Goal: Task Accomplishment & Management: Manage account settings

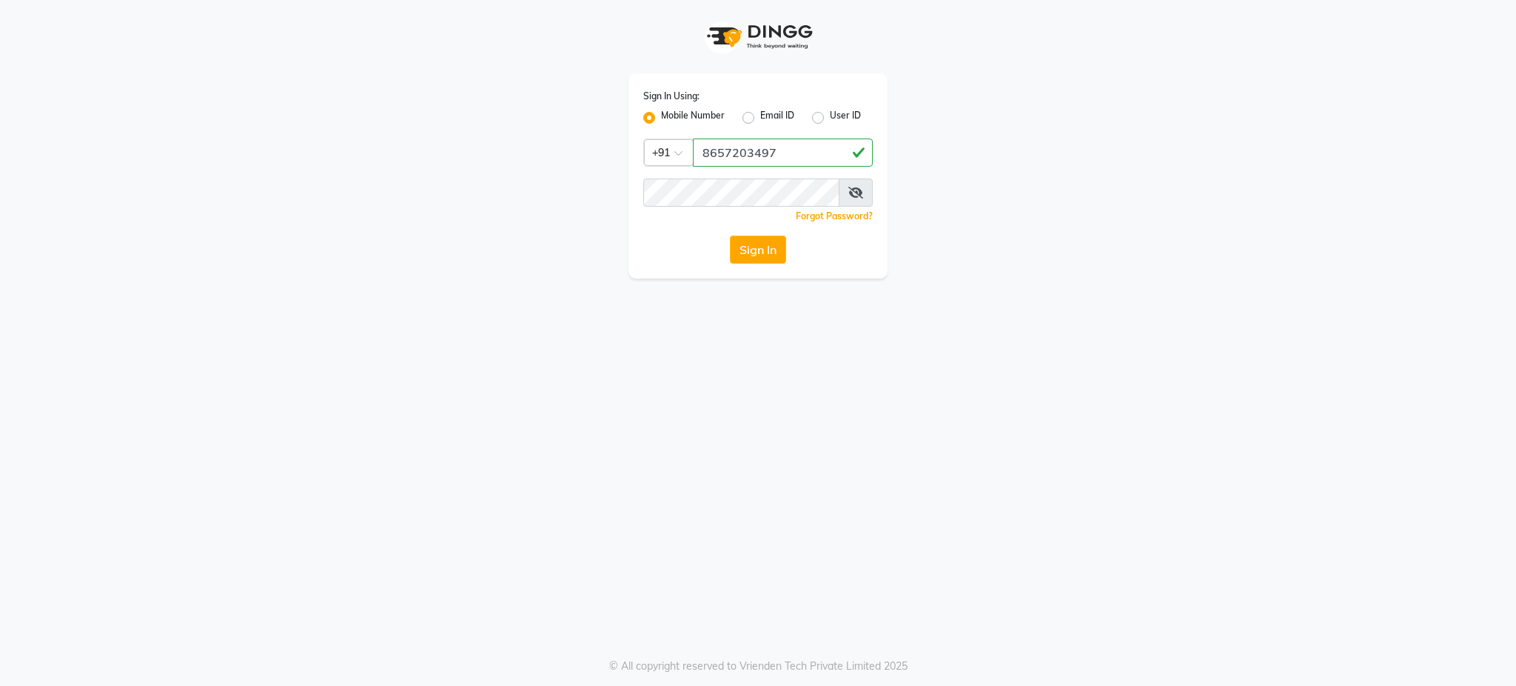
type input "8657203497"
click at [707, 340] on div "Sign In Using: Mobile Number Email ID User ID Country Code × [PHONE_NUMBER] Rem…" at bounding box center [758, 343] width 1516 height 686
click at [761, 250] on button "Sign In" at bounding box center [758, 249] width 56 height 28
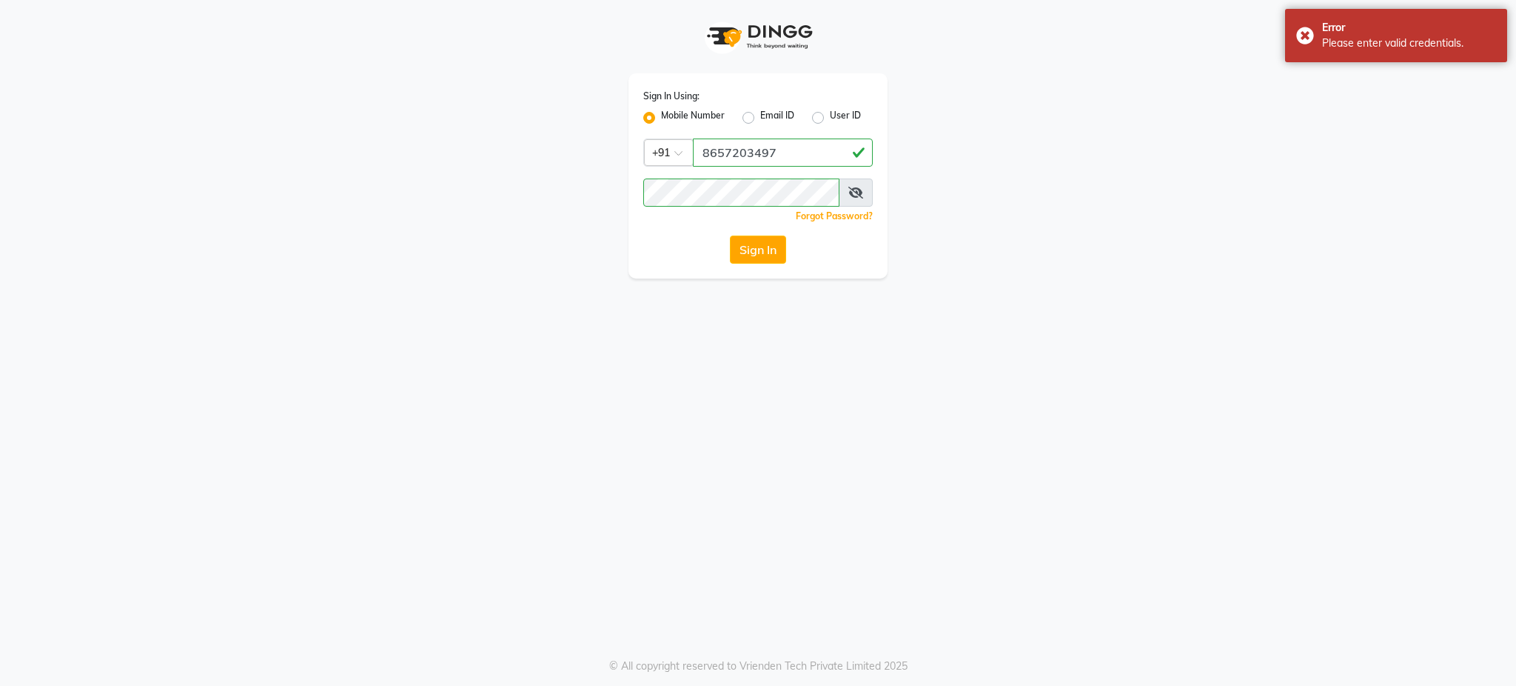
click at [830, 115] on label "User ID" at bounding box center [845, 118] width 31 height 18
click at [830, 115] on input "User ID" at bounding box center [835, 114] width 10 height 10
radio input "true"
radio input "false"
click at [769, 144] on input "Username" at bounding box center [758, 152] width 230 height 28
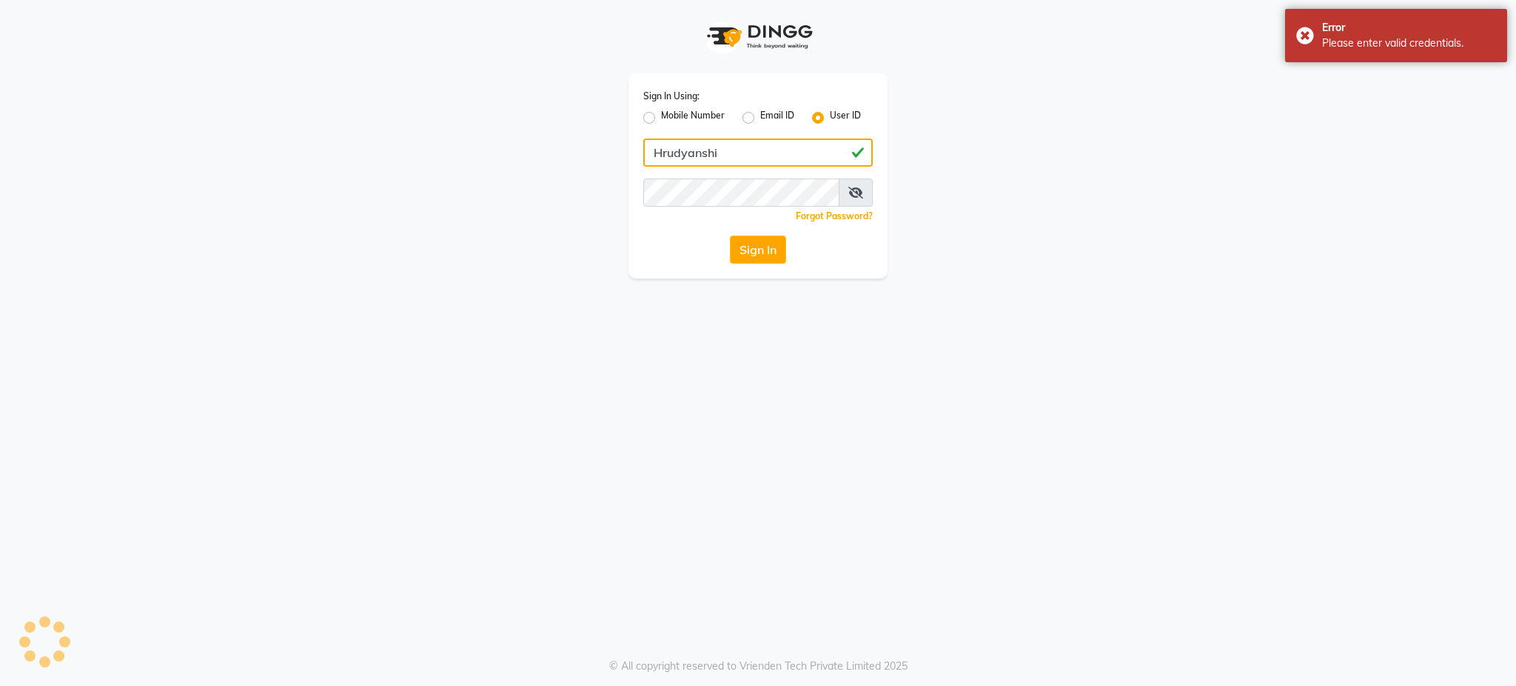
type input "Hrudyanshi"
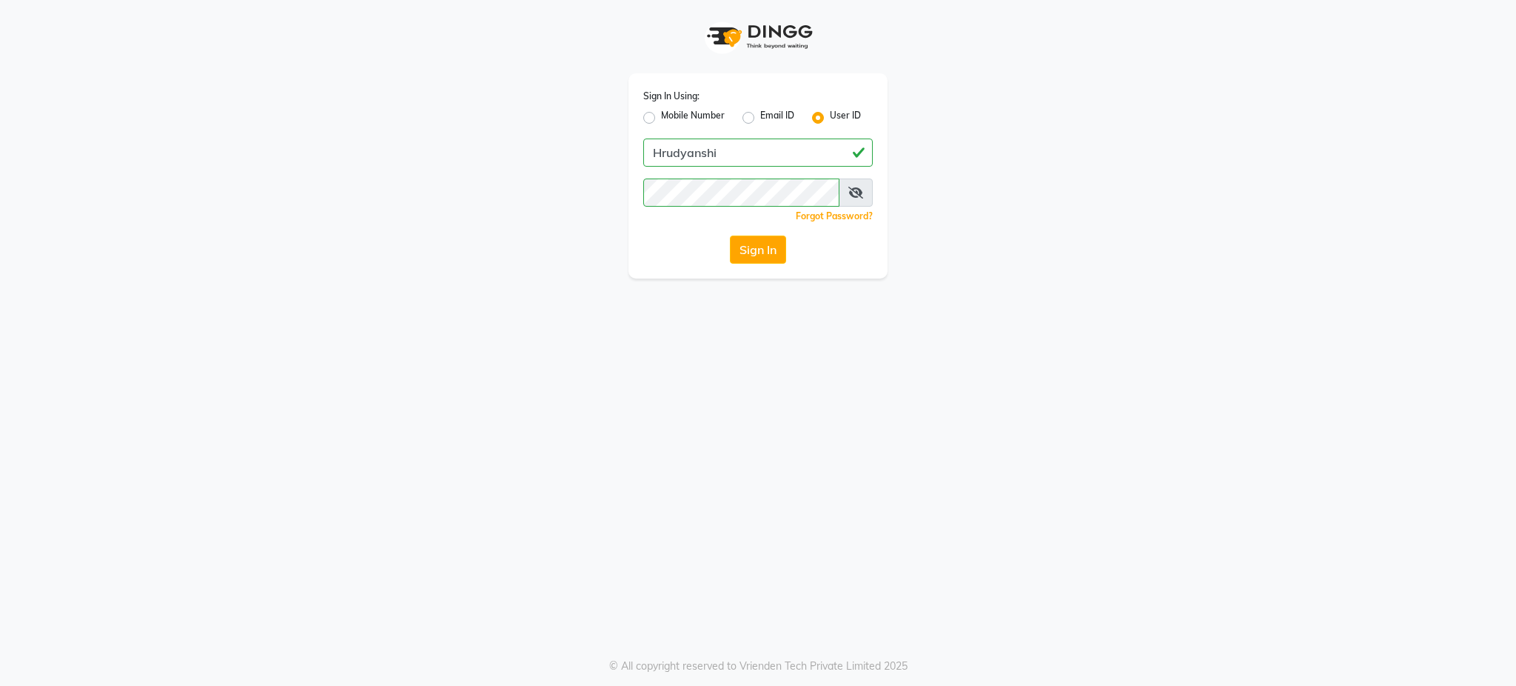
click at [719, 315] on div "Sign In Using: Mobile Number Email ID User ID Hrudyanshi Remember me Forgot Pas…" at bounding box center [758, 343] width 1516 height 686
click at [752, 257] on button "Sign In" at bounding box center [758, 249] width 56 height 28
